Goal: Transaction & Acquisition: Obtain resource

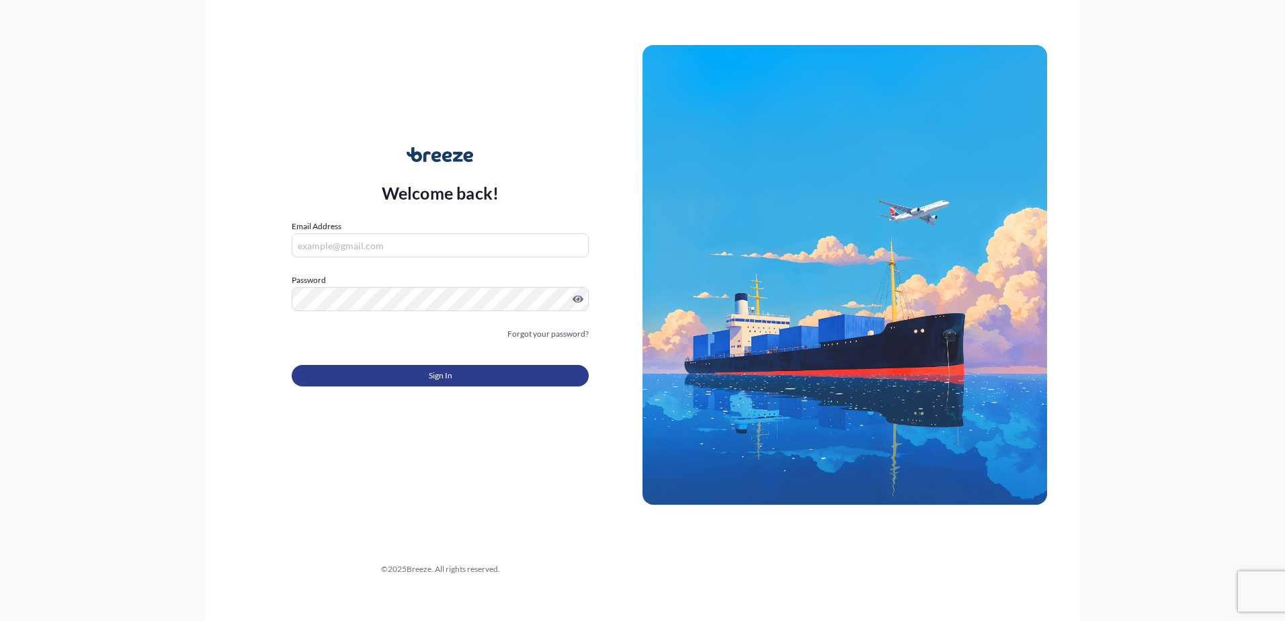
type input "[EMAIL_ADDRESS][DOMAIN_NAME]"
click at [385, 367] on button "Sign In" at bounding box center [440, 376] width 297 height 22
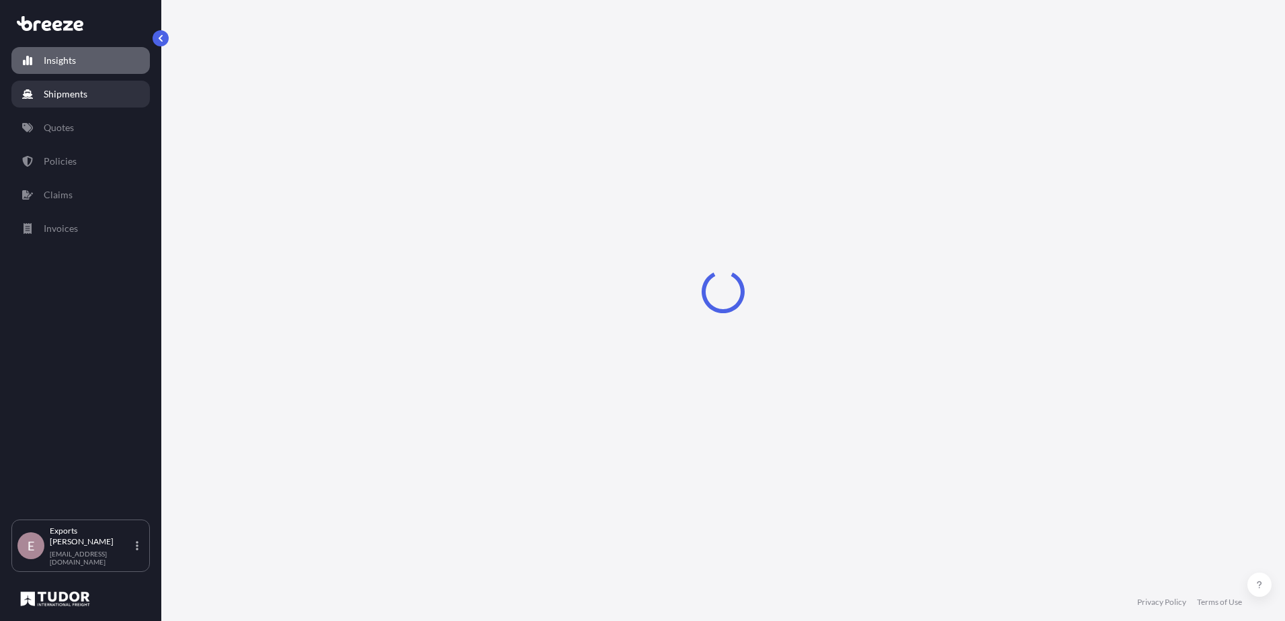
select select "2025"
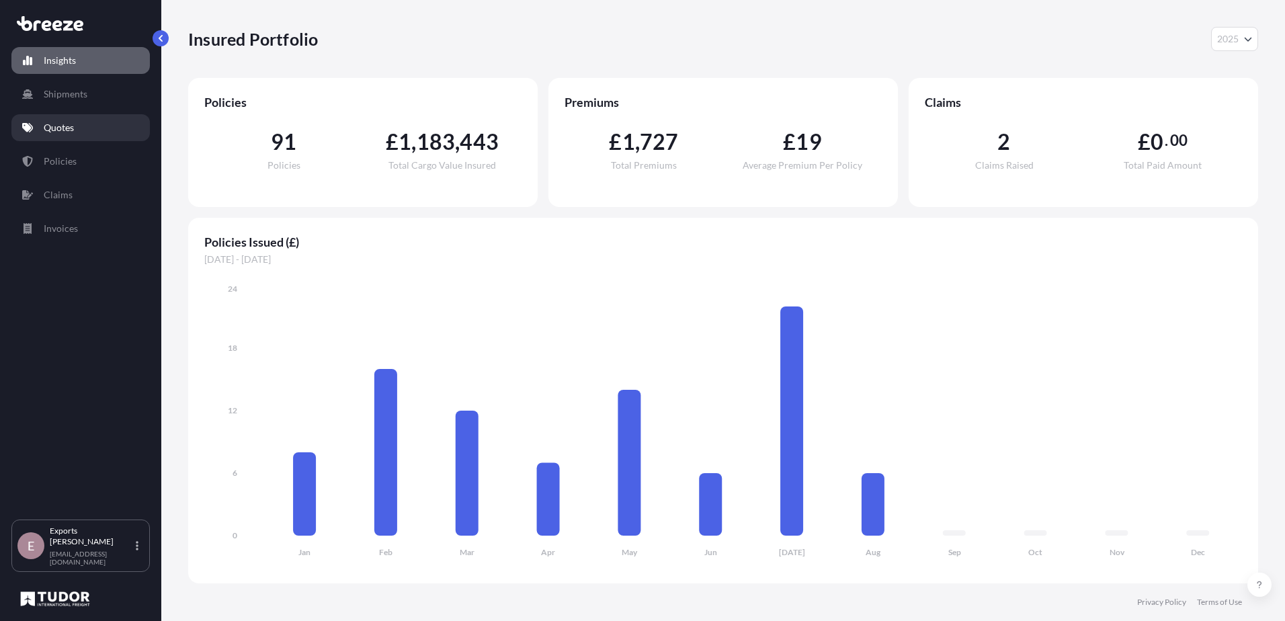
click at [73, 128] on p "Quotes" at bounding box center [59, 127] width 30 height 13
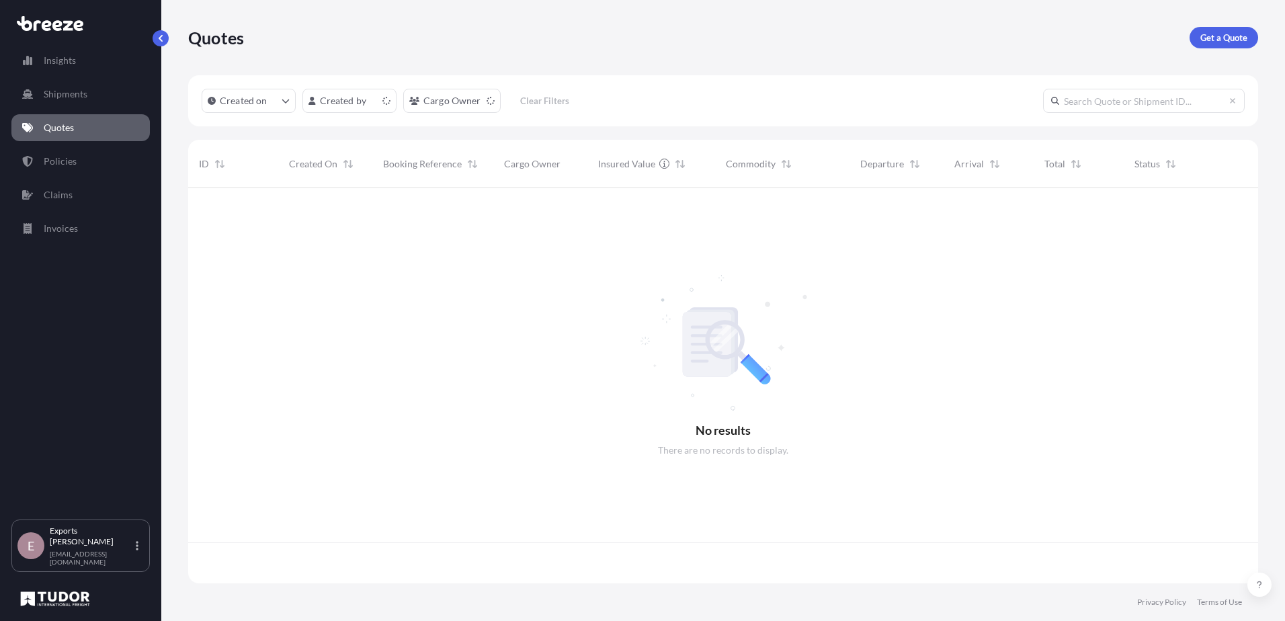
scroll to position [393, 1060]
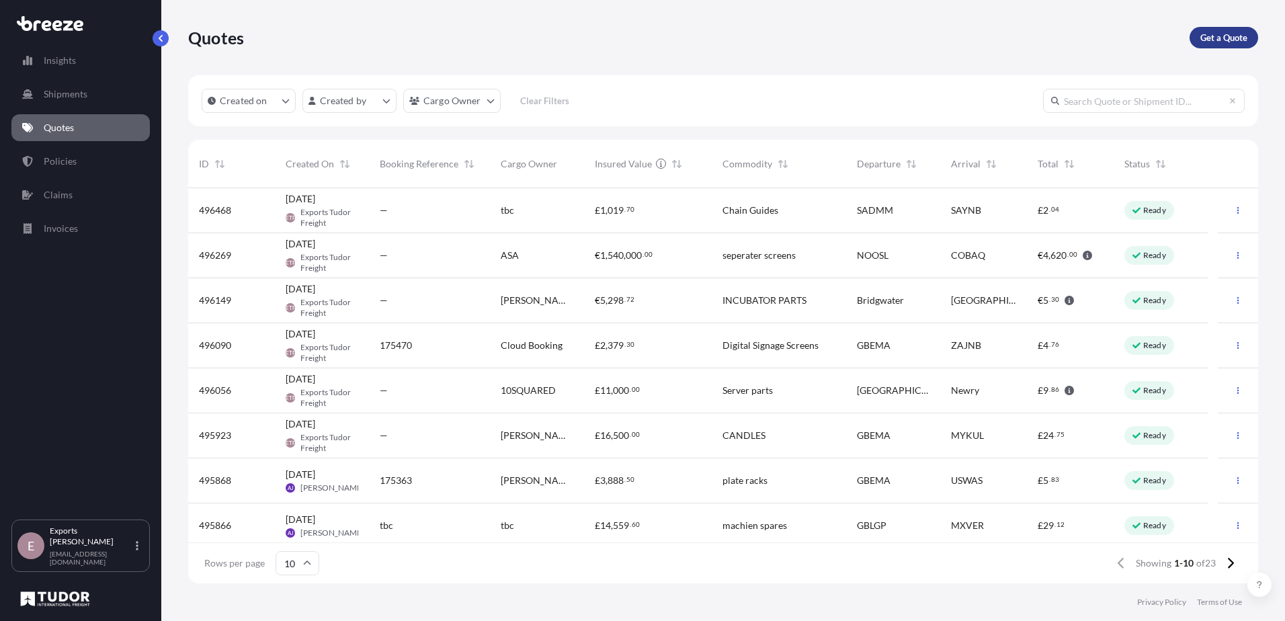
click at [1236, 40] on p "Get a Quote" at bounding box center [1224, 37] width 47 height 13
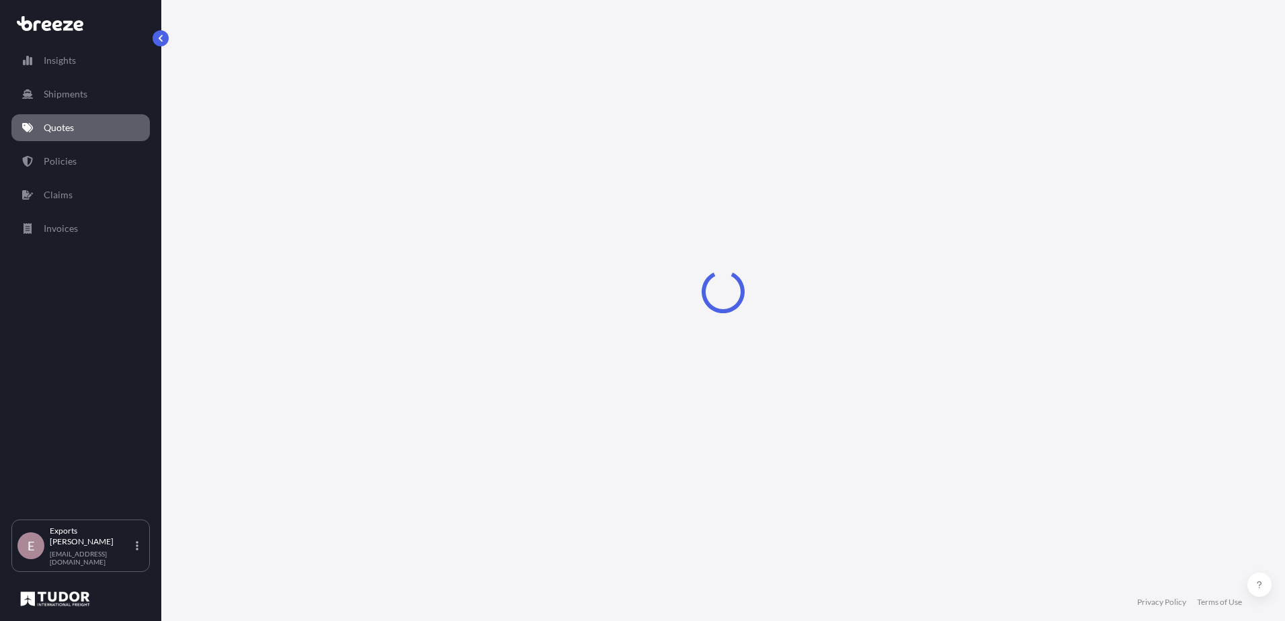
select select "Sea"
select select "1"
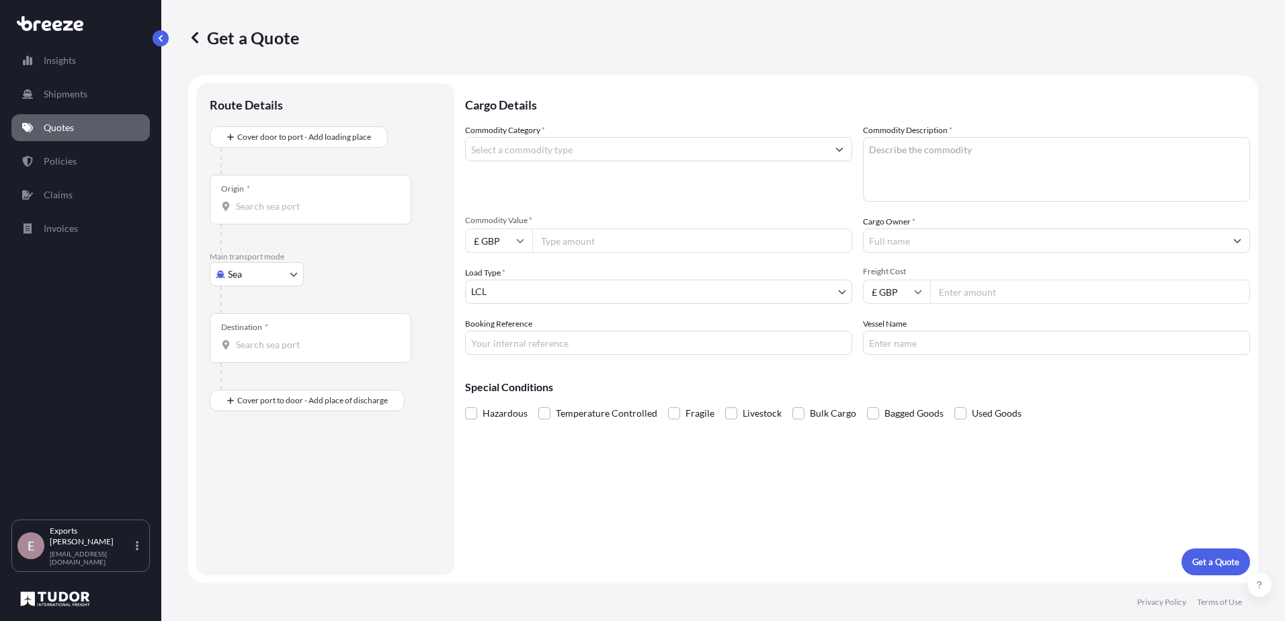
click at [259, 278] on body "Insights Shipments Quotes Policies Claims Invoices E Exports Tudor Freight [EMA…" at bounding box center [642, 310] width 1285 height 621
click at [248, 327] on div "Air" at bounding box center [256, 333] width 83 height 24
select select "Air"
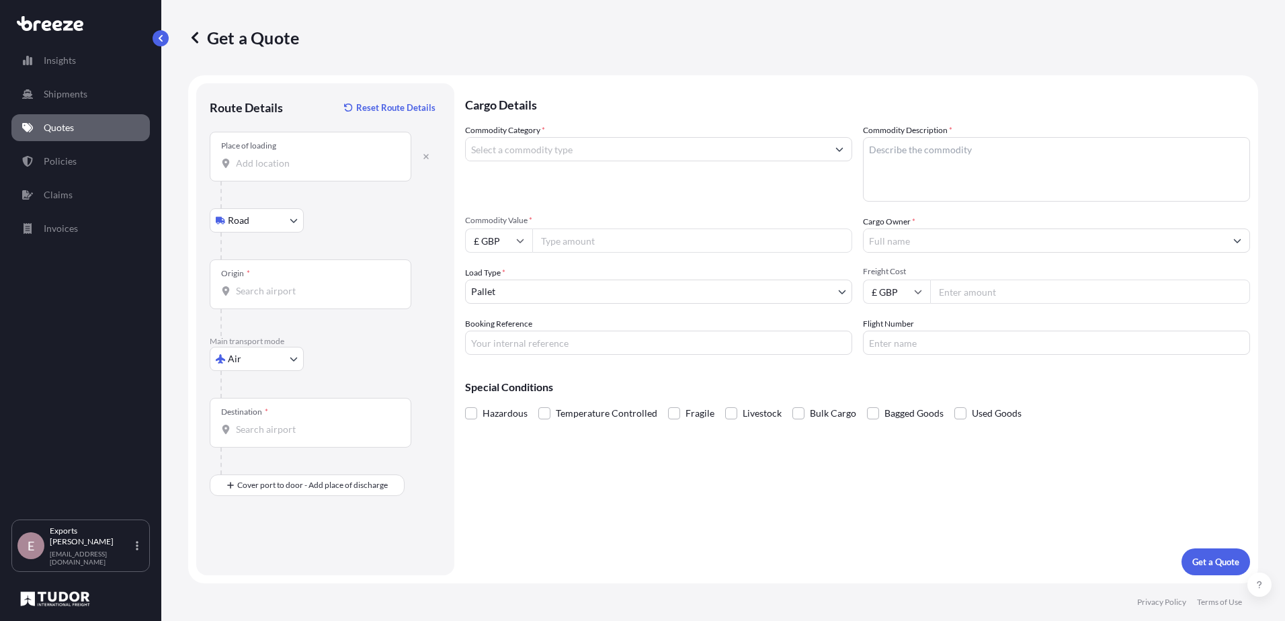
click at [256, 170] on div "Place of loading" at bounding box center [311, 157] width 202 height 50
click at [256, 170] on input "Place of loading" at bounding box center [315, 163] width 159 height 13
type input "Frome BA11, [GEOGRAPHIC_DATA]"
click at [271, 295] on input "Origin *" at bounding box center [315, 290] width 159 height 13
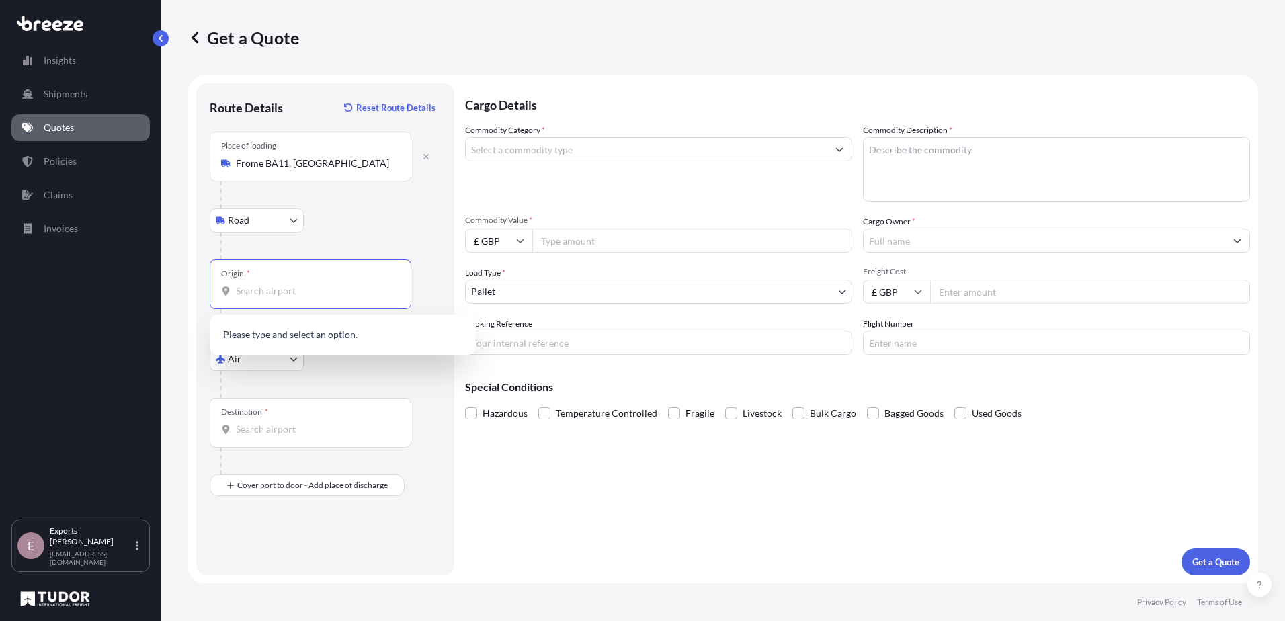
type input "s"
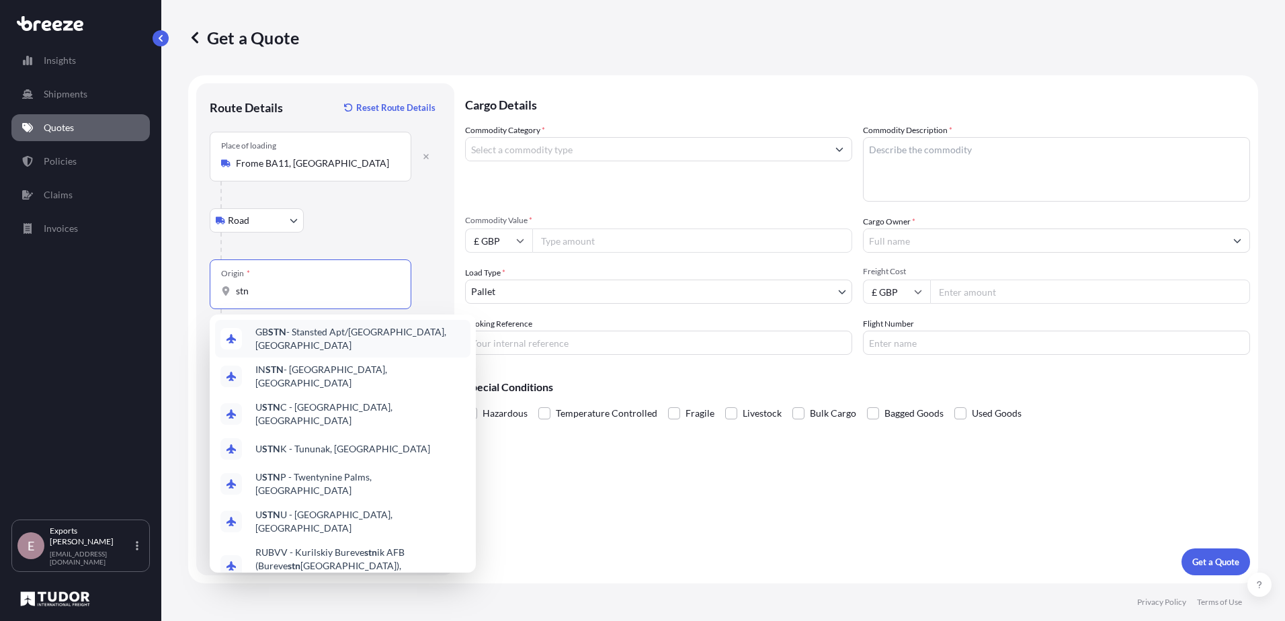
click at [337, 331] on span "GB STN - Stansted Apt/[GEOGRAPHIC_DATA], [GEOGRAPHIC_DATA]" at bounding box center [360, 338] width 210 height 27
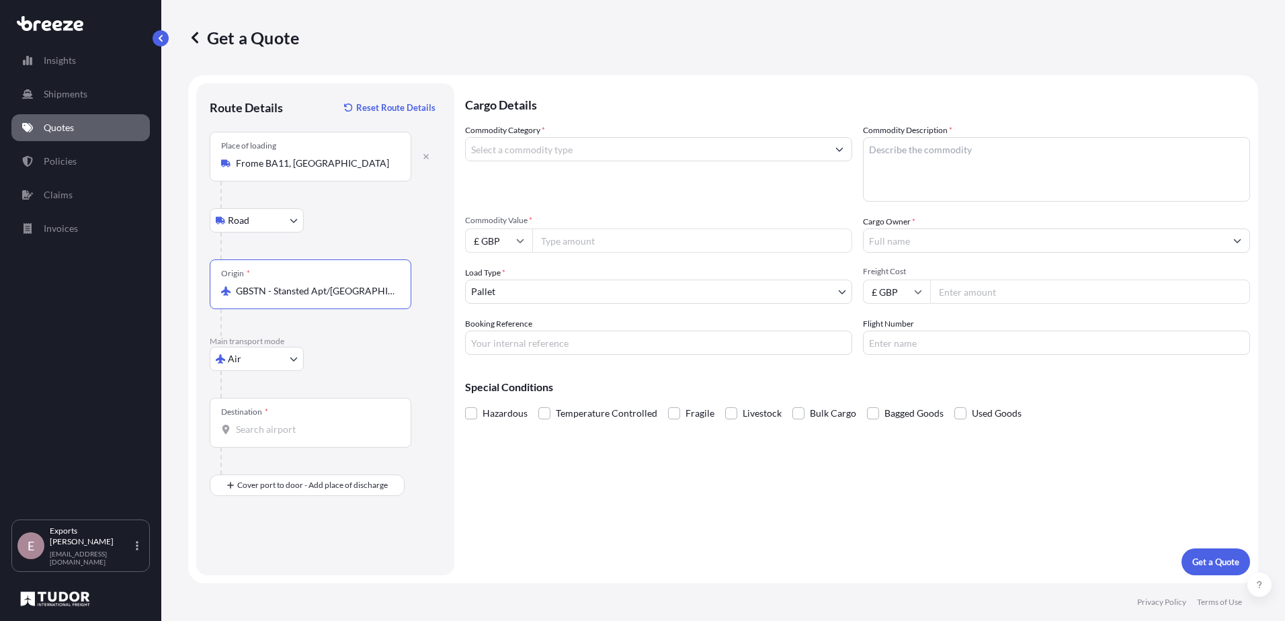
type input "GBSTN - Stansted Apt/[GEOGRAPHIC_DATA], [GEOGRAPHIC_DATA]"
click at [270, 427] on input "Destination *" at bounding box center [315, 429] width 159 height 13
type input "u"
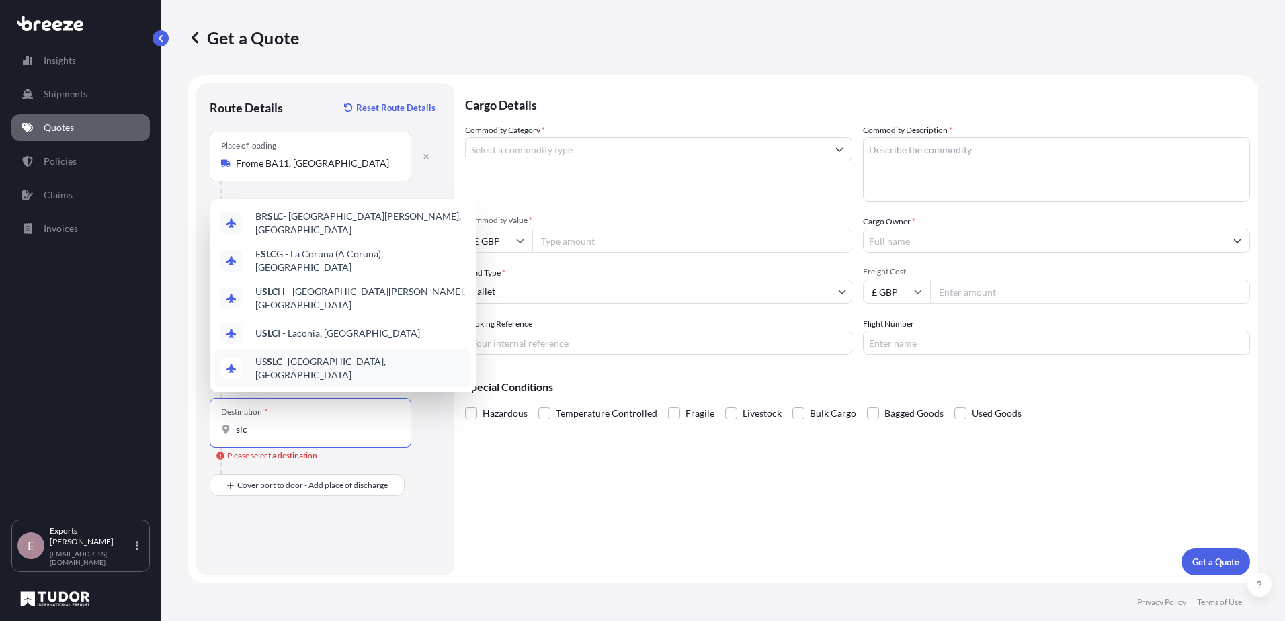
click at [329, 374] on span "US SLC - [GEOGRAPHIC_DATA], [GEOGRAPHIC_DATA]" at bounding box center [360, 368] width 210 height 27
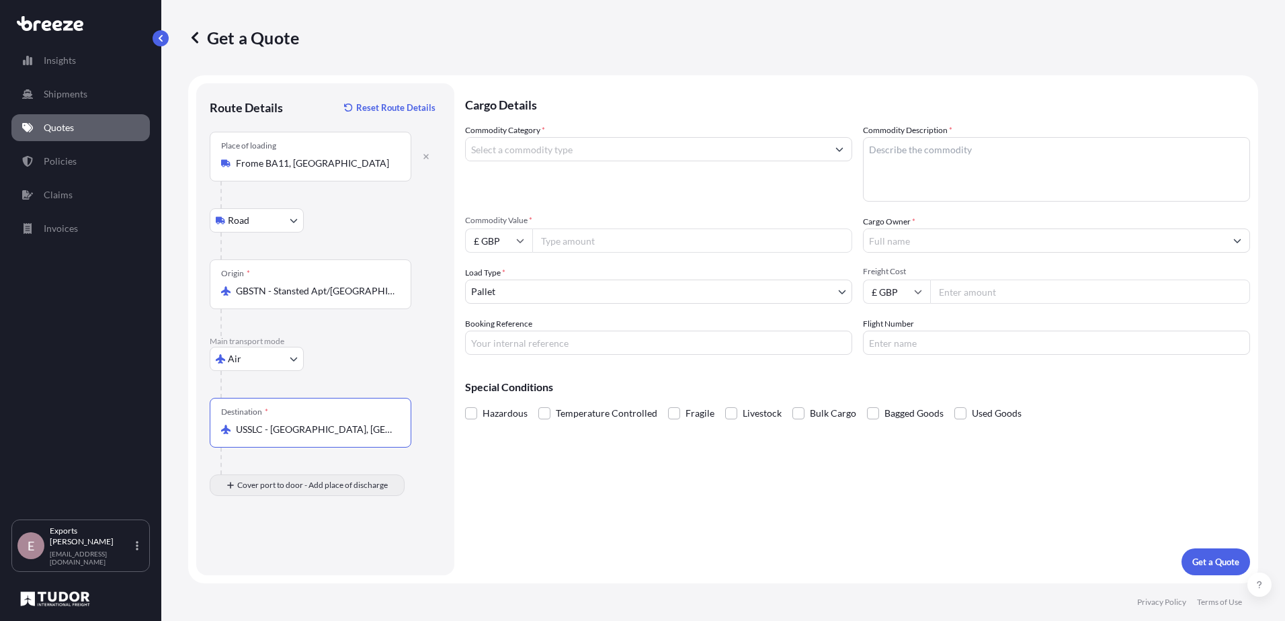
type input "USSLC - [GEOGRAPHIC_DATA], [GEOGRAPHIC_DATA]"
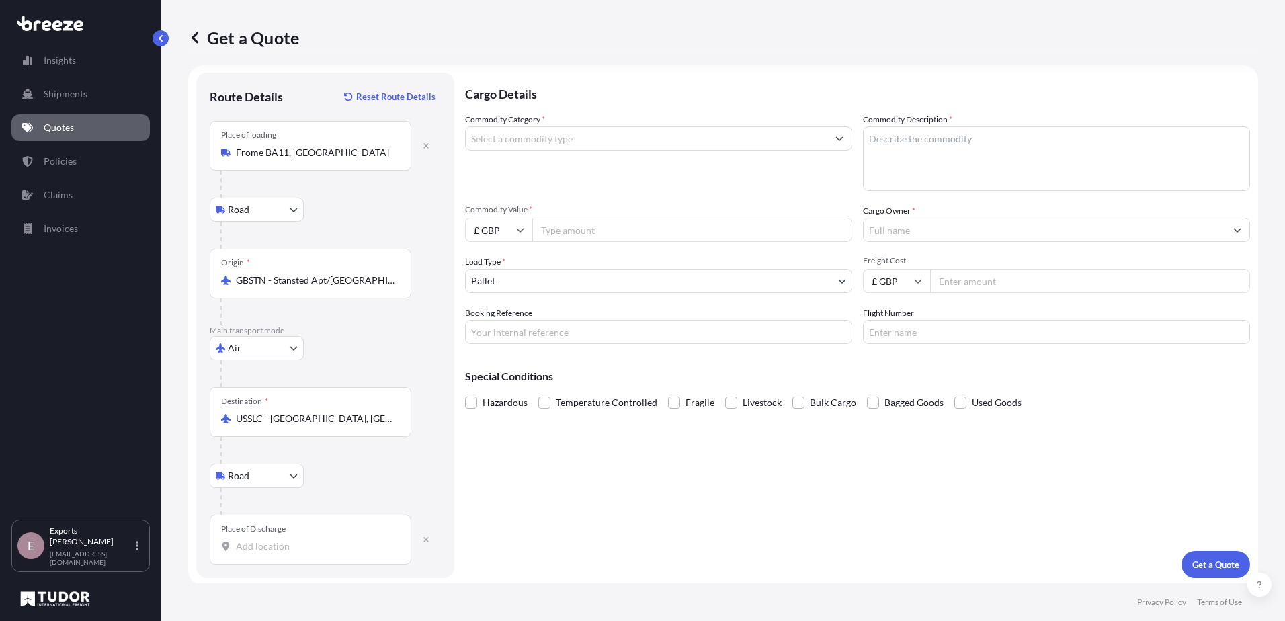
scroll to position [13, 0]
click at [250, 542] on input "Place of Discharge" at bounding box center [315, 543] width 159 height 13
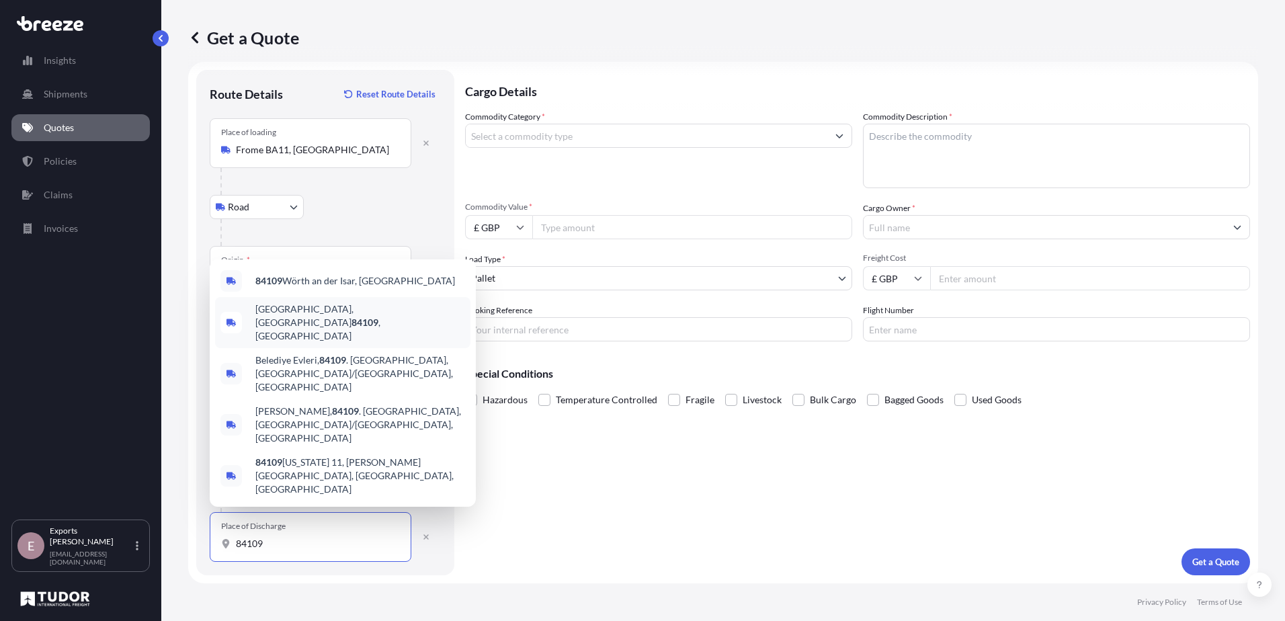
click at [315, 343] on span "[GEOGRAPHIC_DATA] , [GEOGRAPHIC_DATA]" at bounding box center [360, 322] width 210 height 40
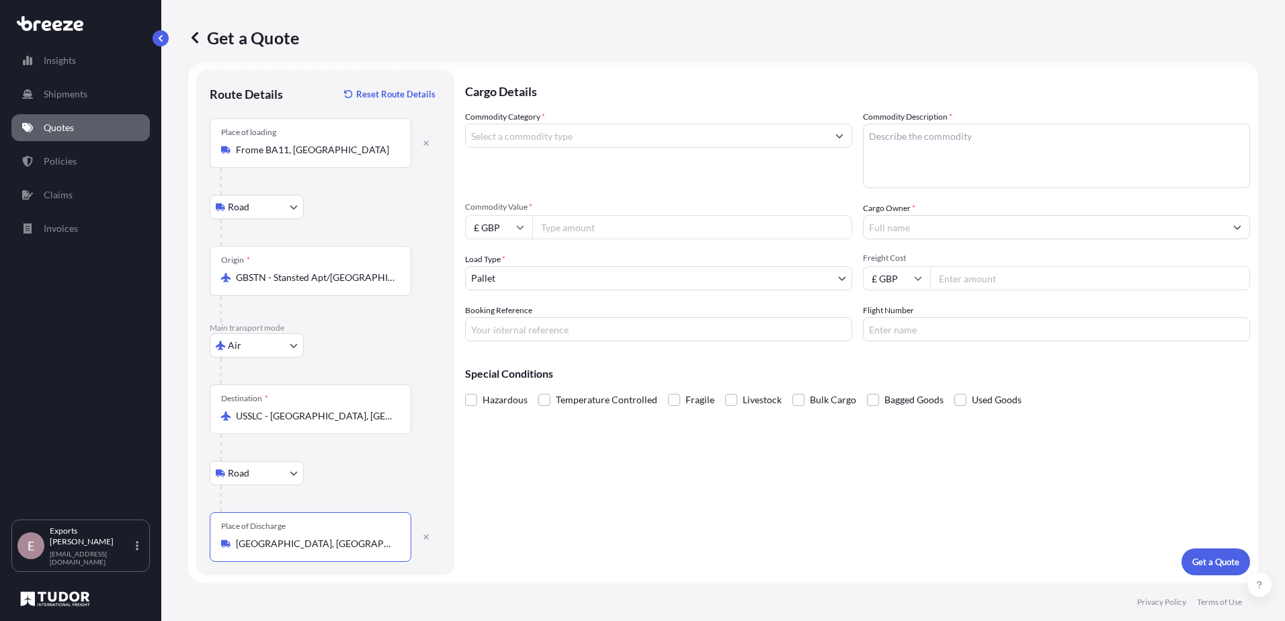
type input "[GEOGRAPHIC_DATA], [GEOGRAPHIC_DATA]"
click at [489, 135] on input "Commodity Category *" at bounding box center [647, 136] width 362 height 24
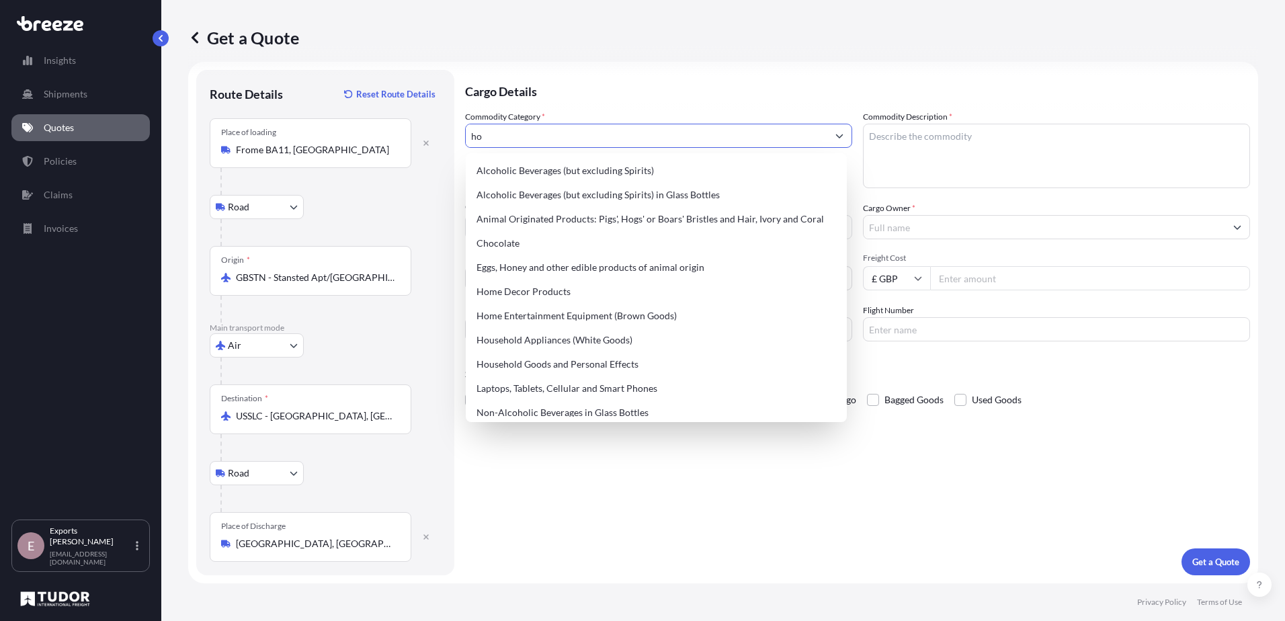
type input "h"
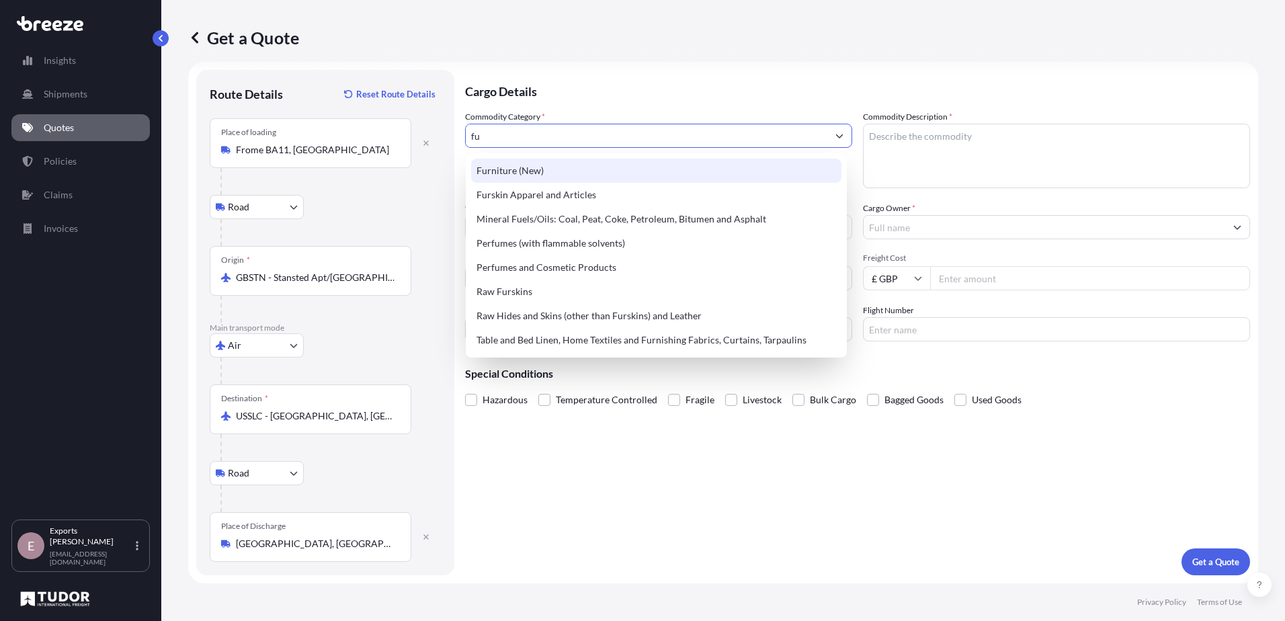
click at [508, 173] on div "Furniture (New)" at bounding box center [656, 171] width 370 height 24
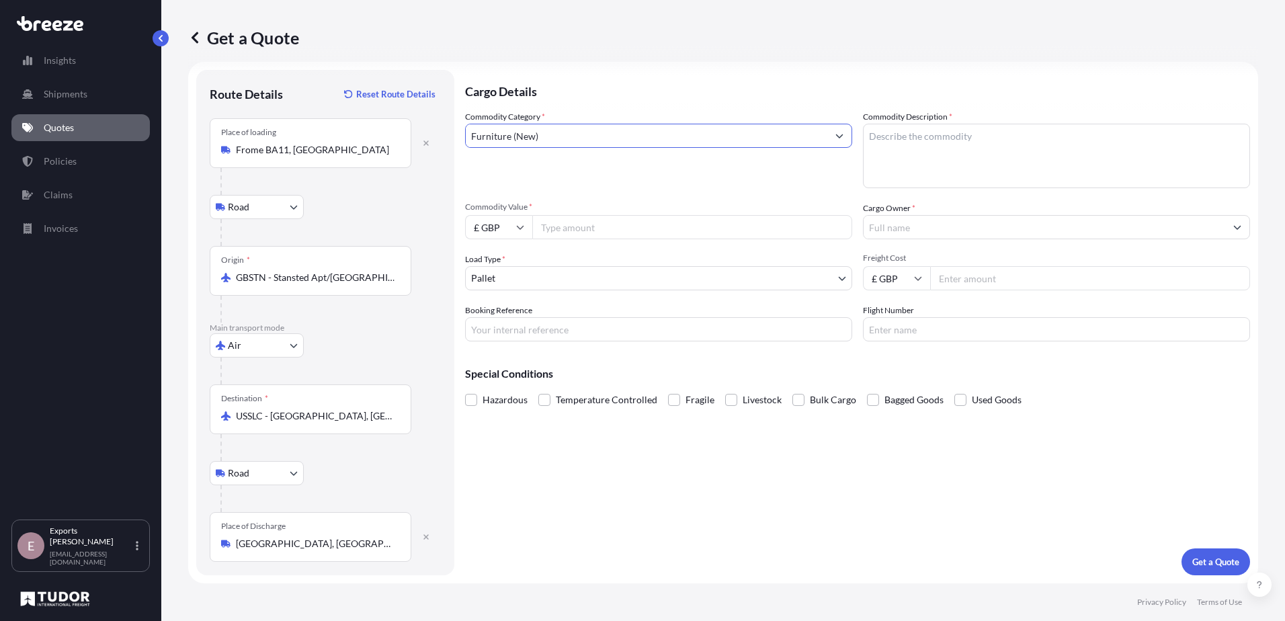
type input "Furniture (New)"
click at [938, 159] on textarea "Commodity Description *" at bounding box center [1056, 156] width 387 height 65
type textarea "Selves"
click at [619, 233] on input "Commodity Value *" at bounding box center [692, 227] width 320 height 24
type input "895"
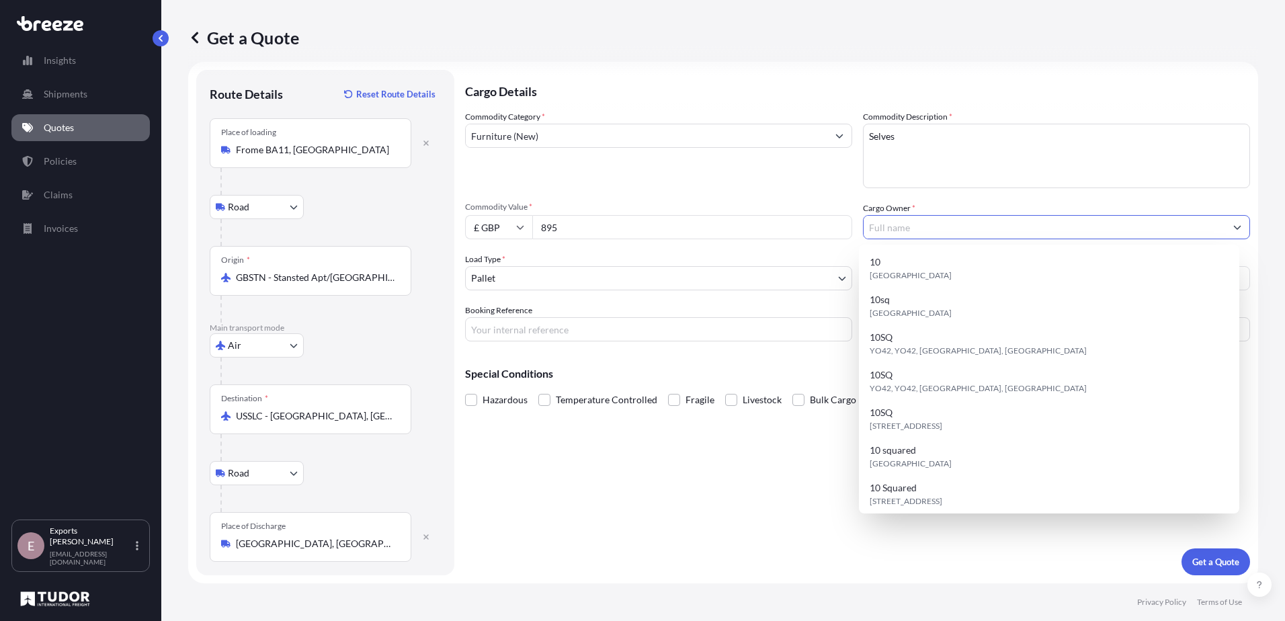
click at [875, 233] on input "Cargo Owner *" at bounding box center [1045, 227] width 362 height 24
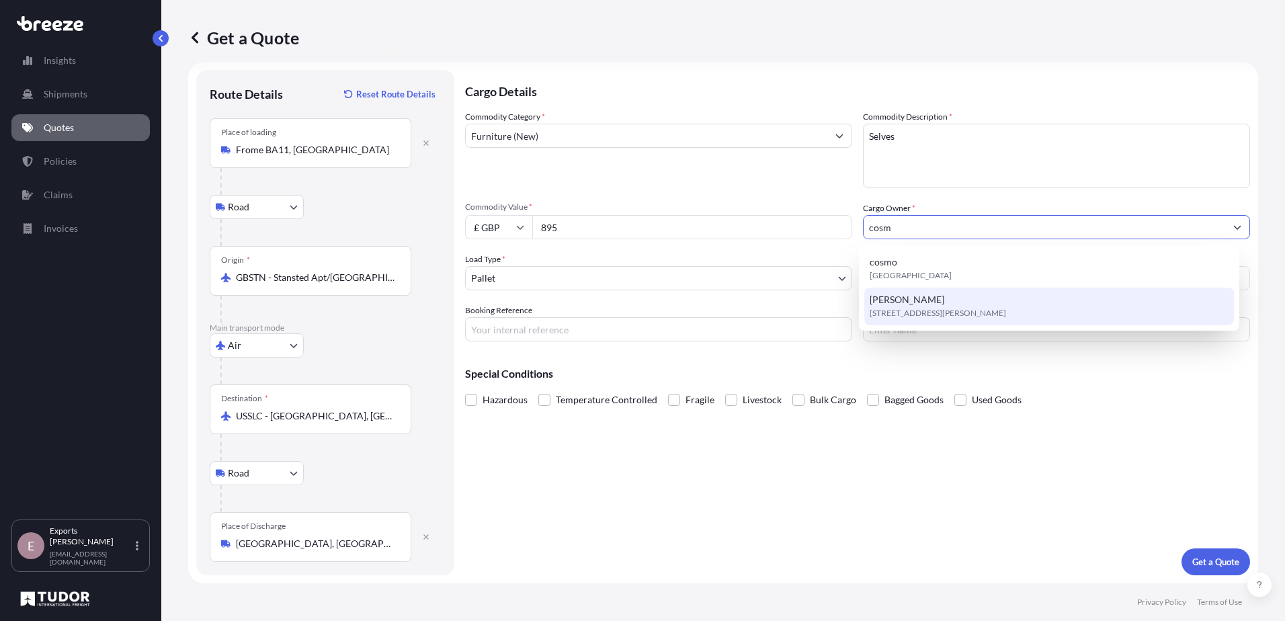
click at [896, 309] on span "[STREET_ADDRESS][PERSON_NAME]" at bounding box center [938, 313] width 136 height 13
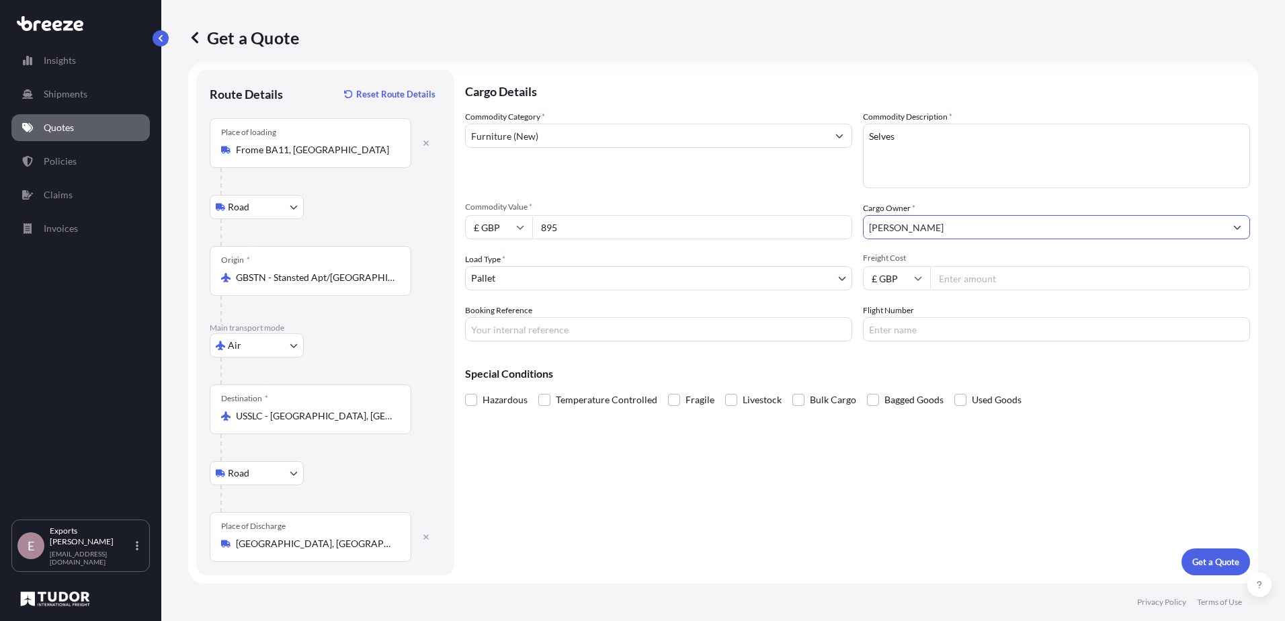
type input "[PERSON_NAME]"
click at [675, 340] on input "Booking Reference" at bounding box center [658, 329] width 387 height 24
type input "175746"
click at [1215, 559] on p "Get a Quote" at bounding box center [1215, 561] width 47 height 13
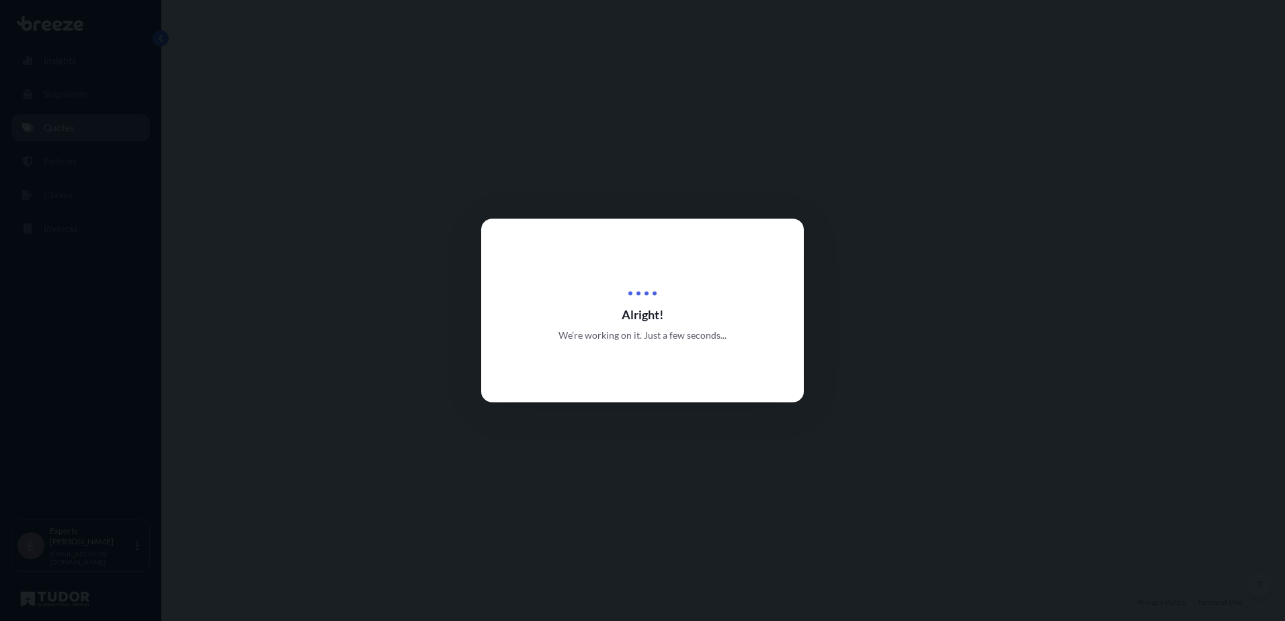
select select "Road"
select select "Air"
select select "Road"
select select "1"
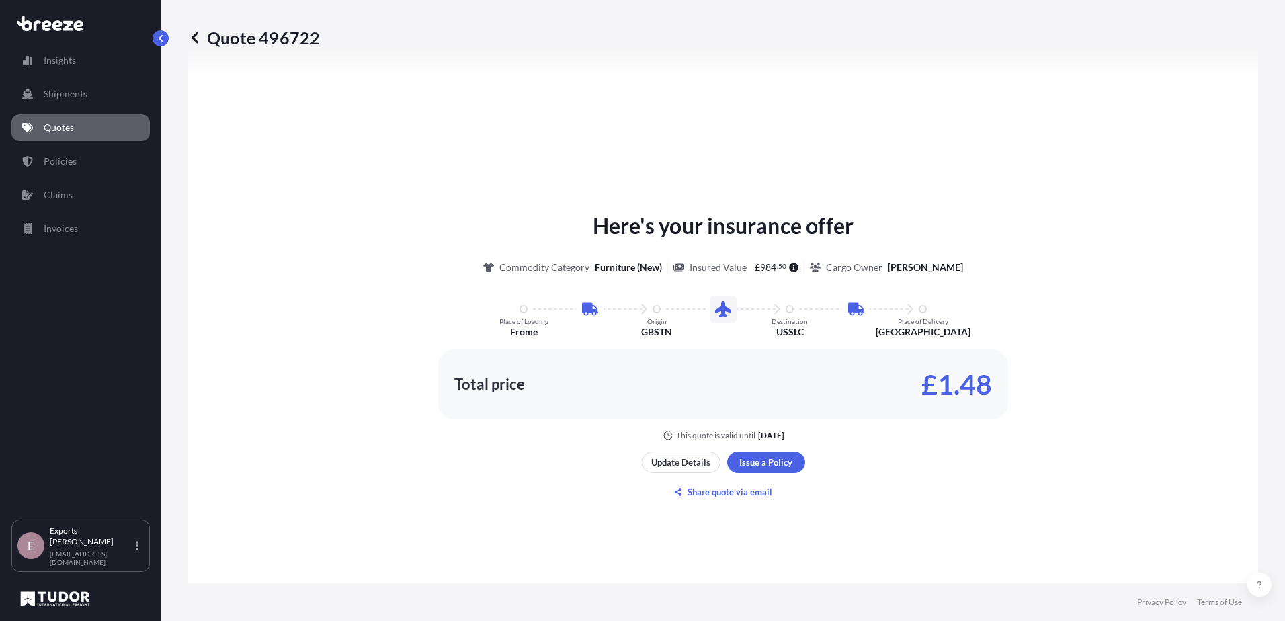
scroll to position [739, 0]
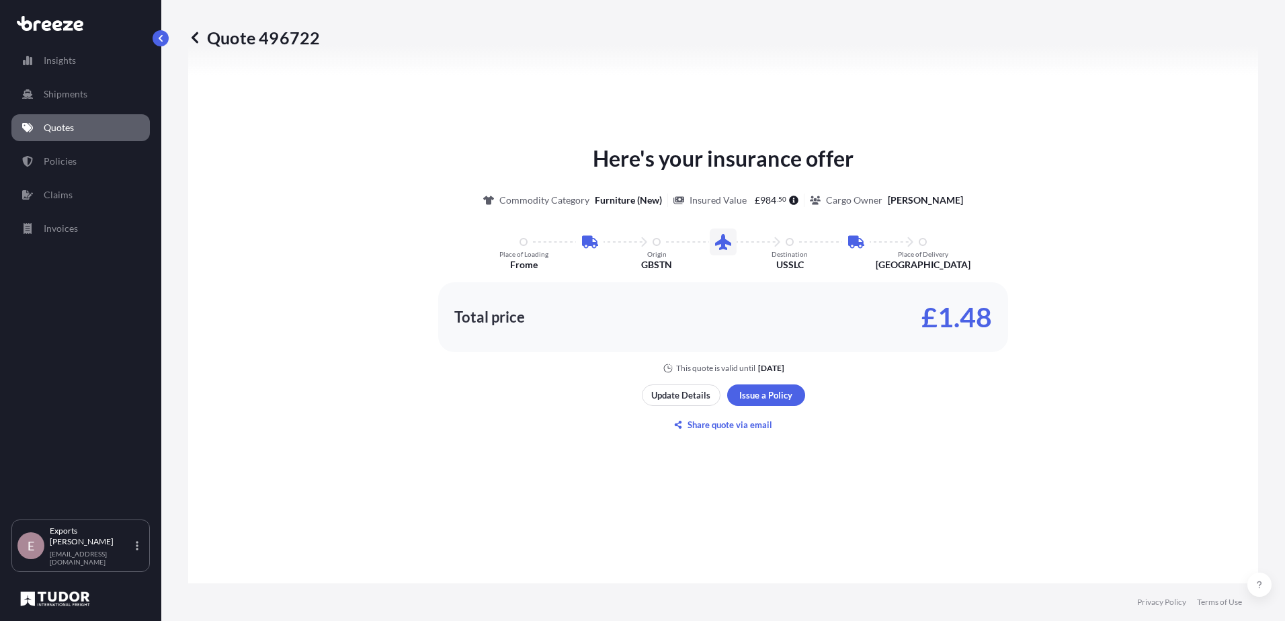
click at [508, 415] on div "Here's your insurance offer Commodity Category Furniture (New) Insured Value £ …" at bounding box center [723, 288] width 1032 height 809
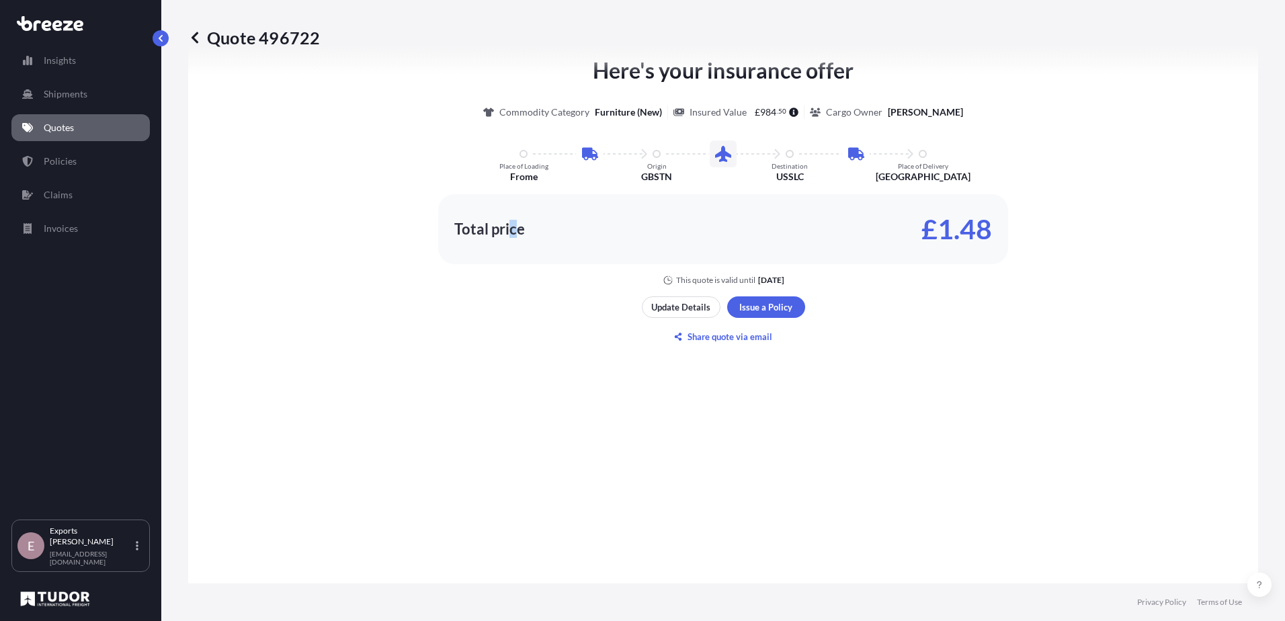
scroll to position [926, 0]
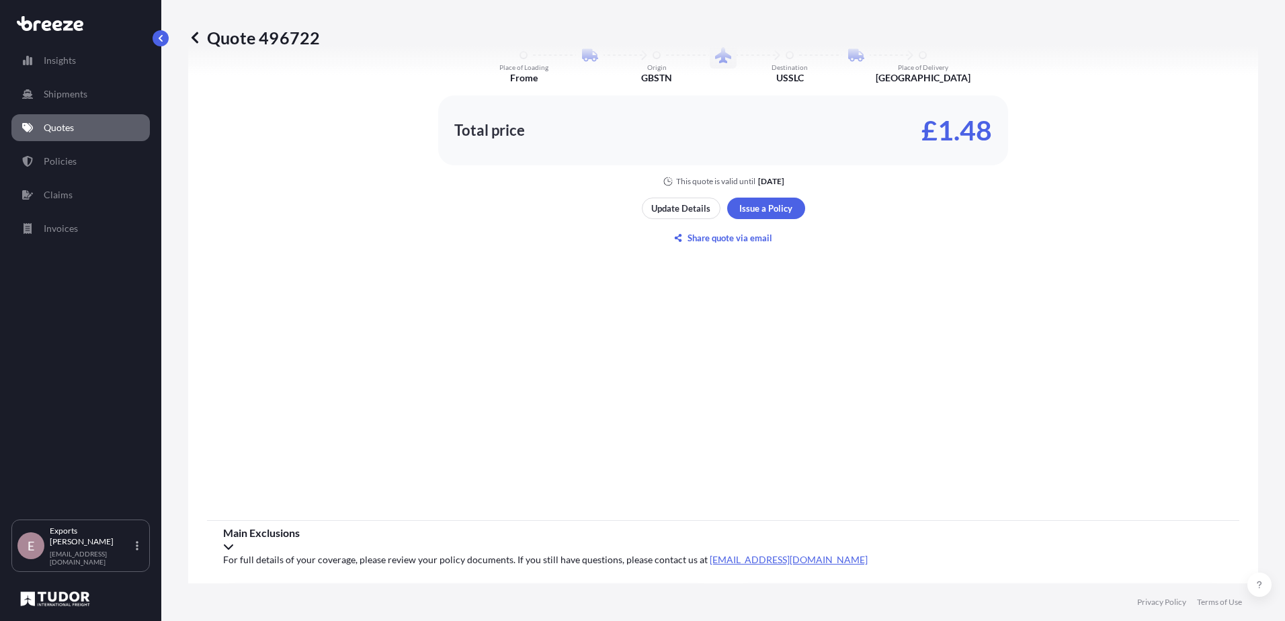
click at [711, 141] on div "Total price £1.48" at bounding box center [723, 130] width 570 height 70
click at [699, 233] on p "Share quote via email" at bounding box center [730, 237] width 85 height 13
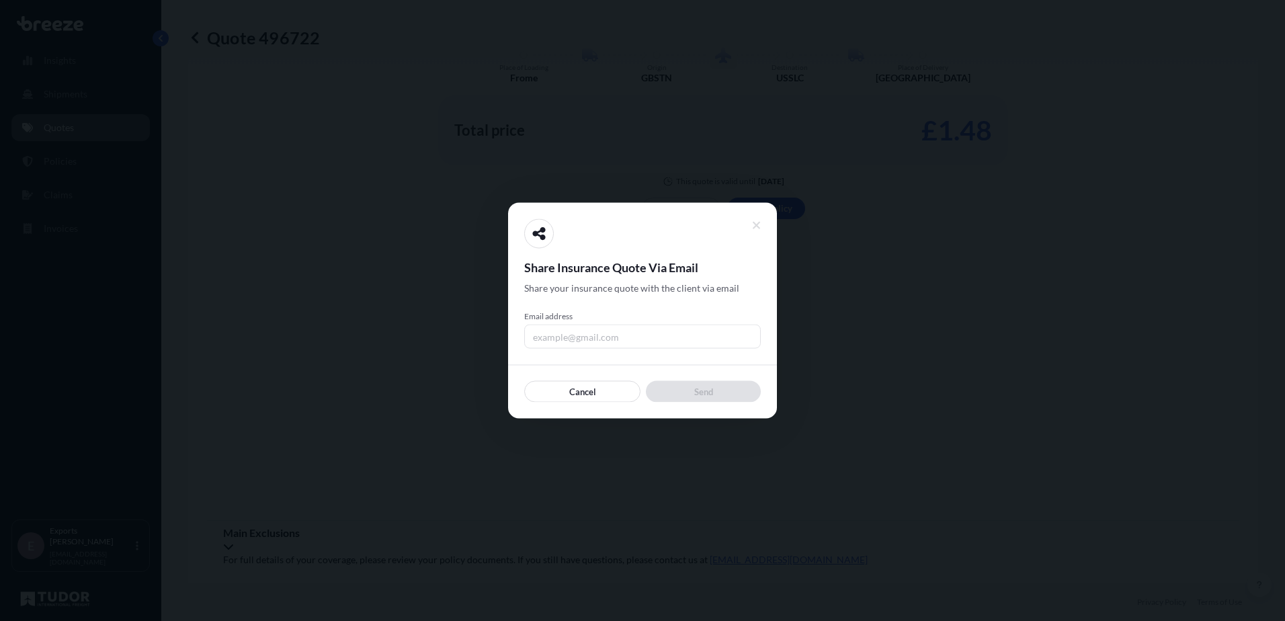
click at [561, 329] on input "Email address" at bounding box center [642, 337] width 237 height 24
type input "[PERSON_NAME][EMAIL_ADDRESS][DOMAIN_NAME]"
